Goal: Information Seeking & Learning: Understand process/instructions

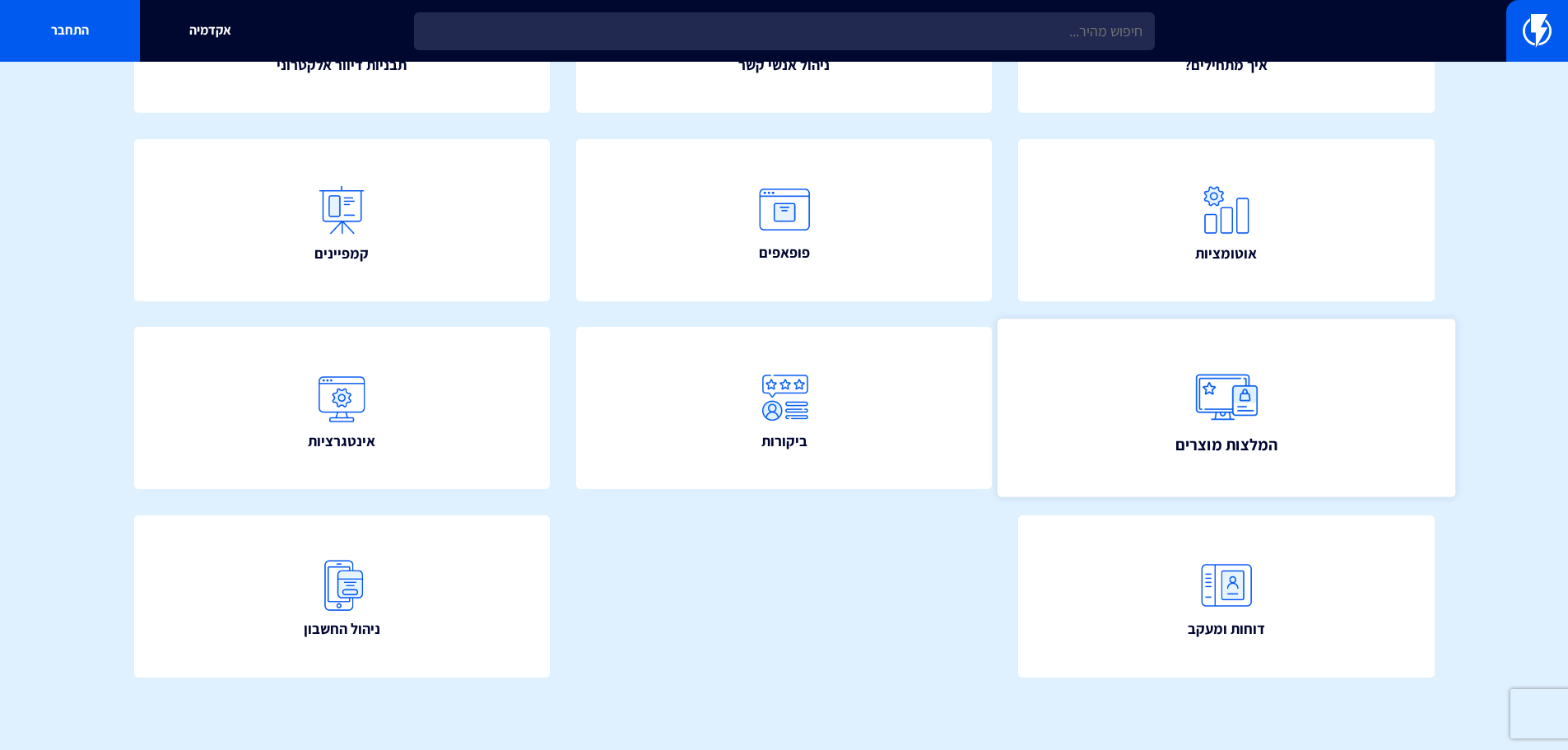
scroll to position [298, 0]
click at [1218, 405] on img at bounding box center [1227, 394] width 73 height 73
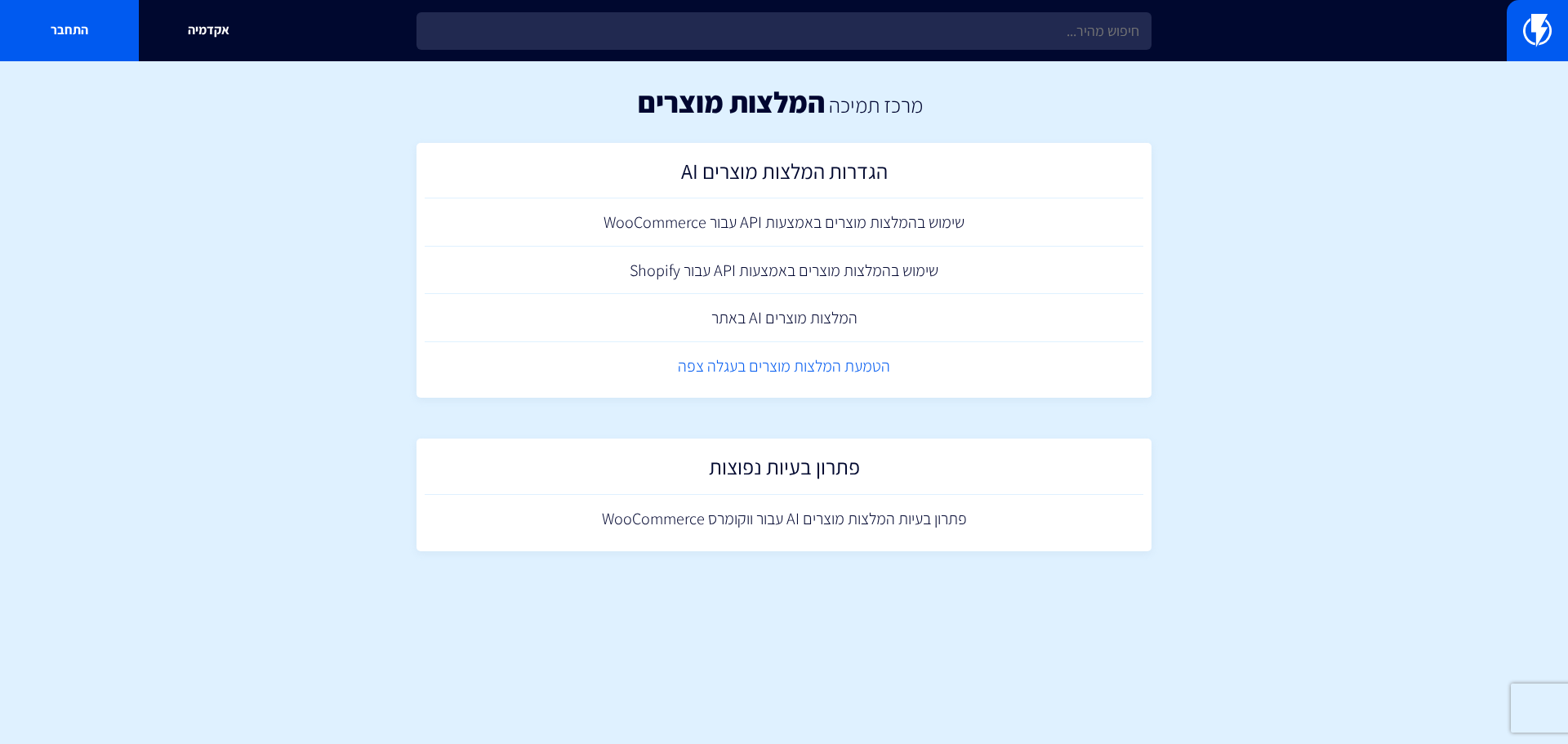
click at [725, 370] on link "הטמעת המלצות מוצרים בעגלה צפה" at bounding box center [784, 365] width 719 height 48
click at [699, 318] on link "המלצות מוצרים AI באתר" at bounding box center [784, 317] width 719 height 48
click at [722, 270] on link "שימוש בהמלצות מוצרים באמצעות API עבור Shopify" at bounding box center [784, 271] width 719 height 48
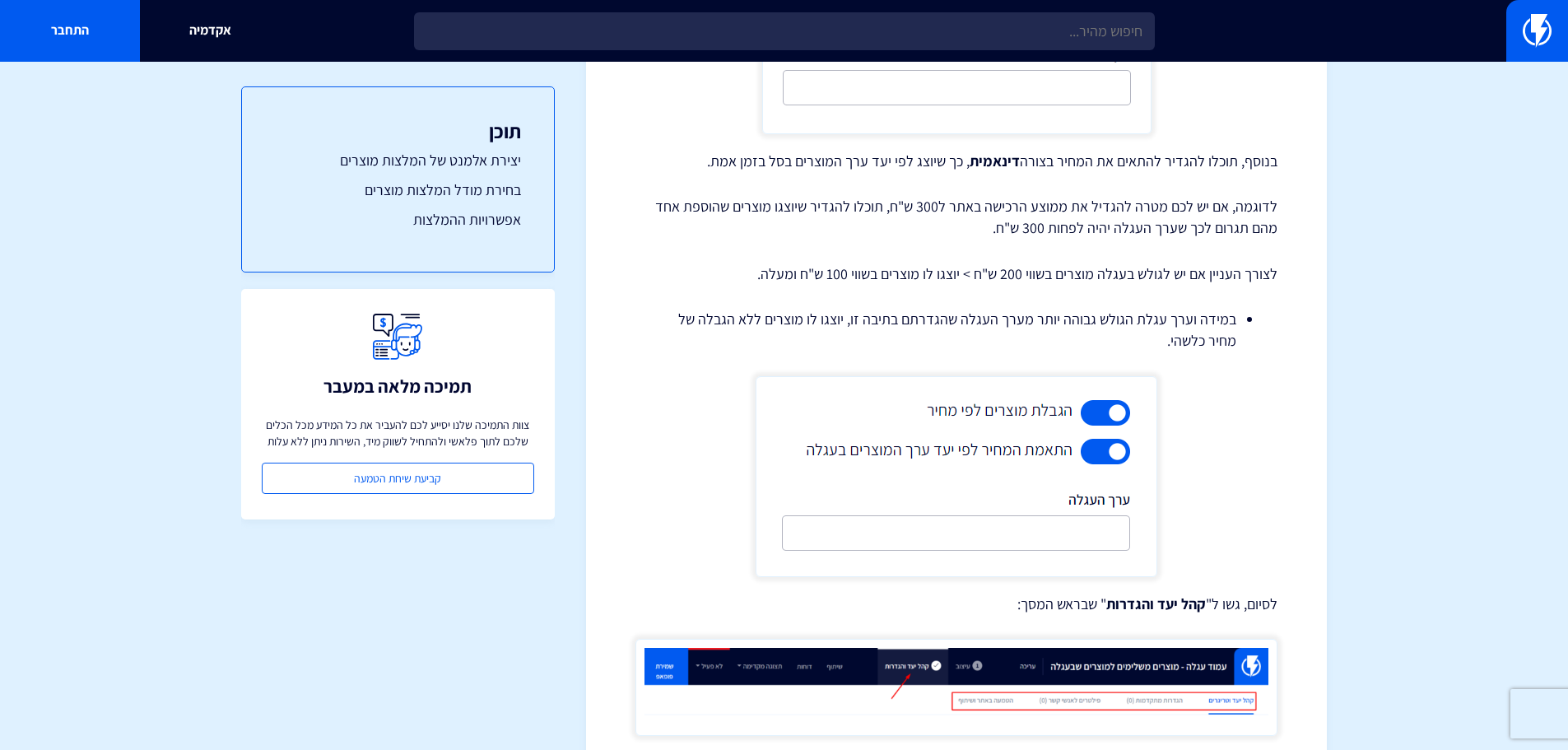
scroll to position [3456, 0]
